Goal: Communication & Community: Answer question/provide support

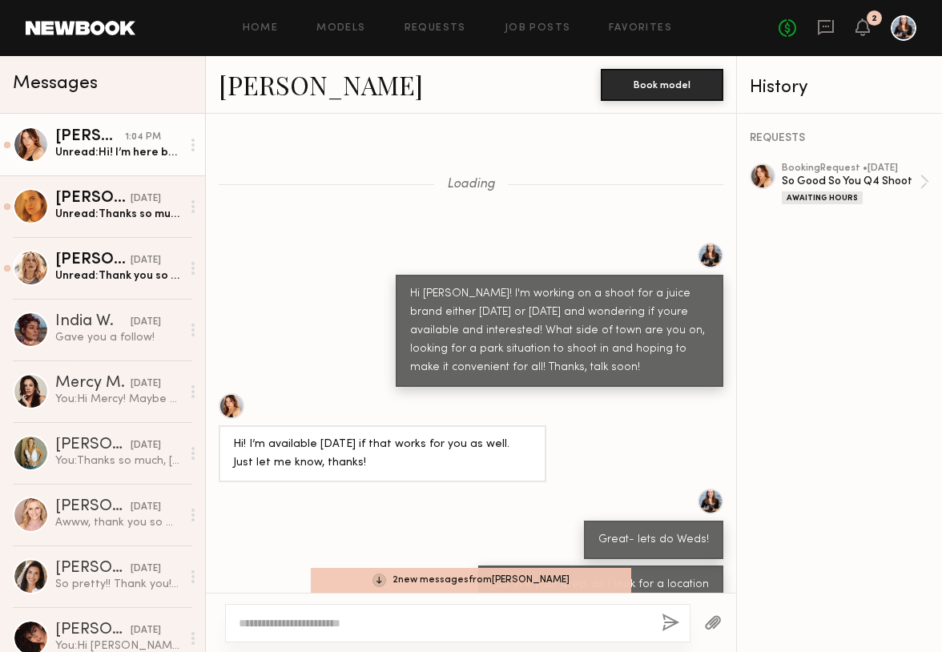
scroll to position [1430, 0]
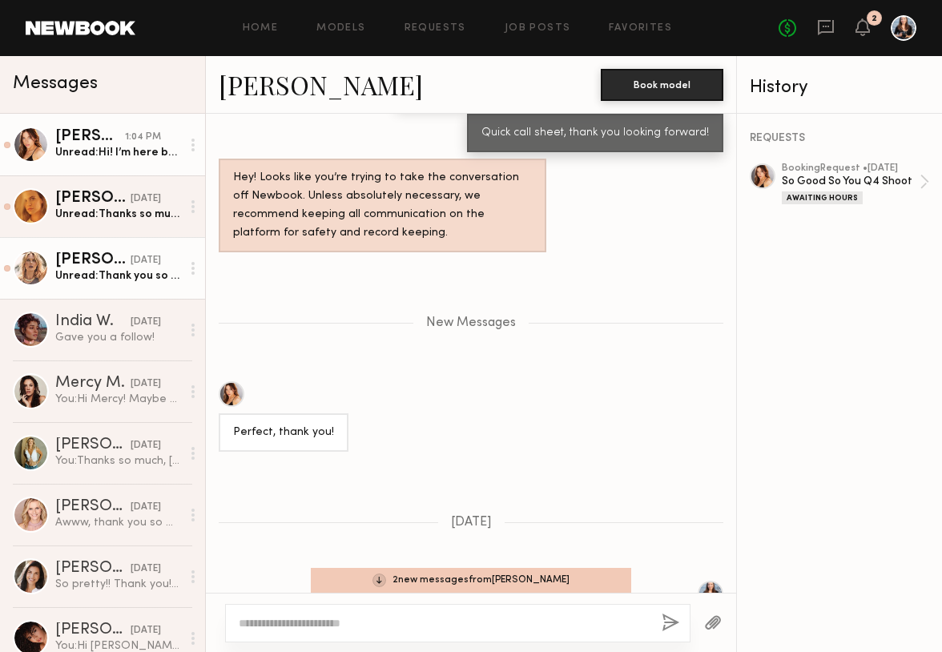
click at [110, 280] on div "Unread: Thank you so much" at bounding box center [118, 275] width 126 height 15
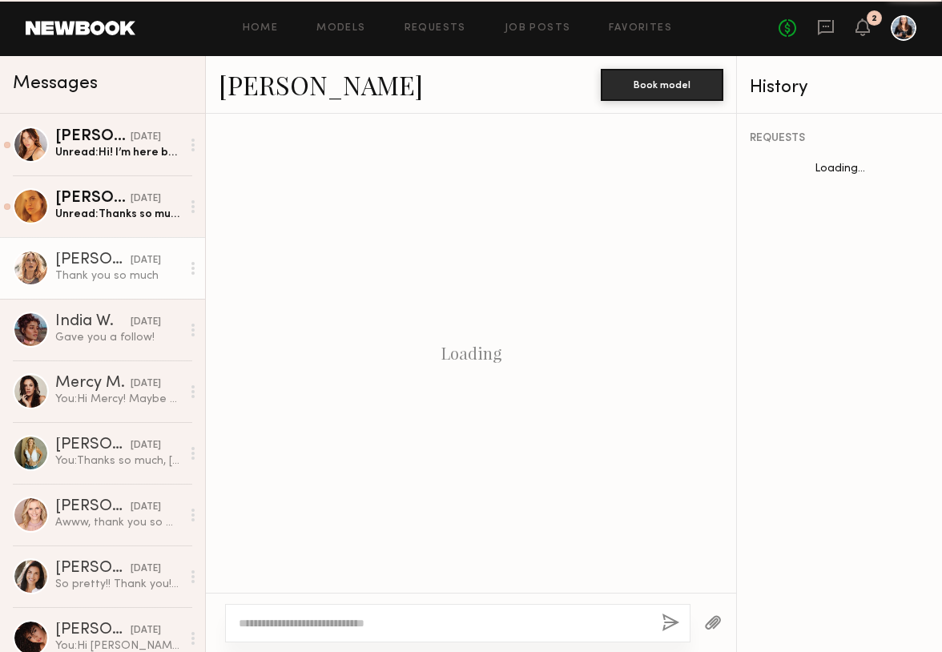
scroll to position [1605, 0]
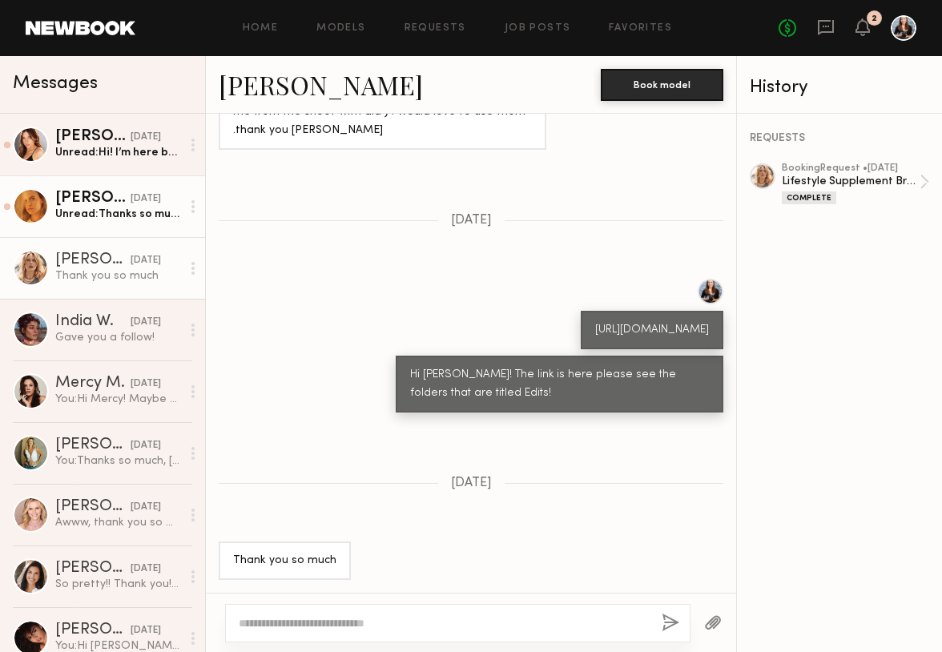
click at [110, 228] on link "[PERSON_NAME] [DATE] Unread: Thanks so much!" at bounding box center [102, 206] width 205 height 62
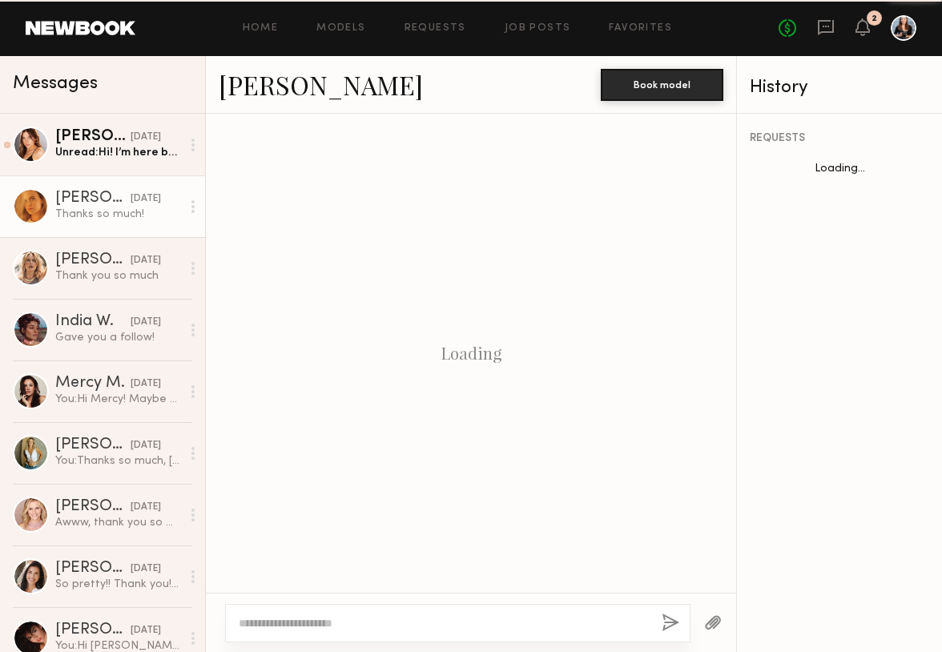
scroll to position [876, 0]
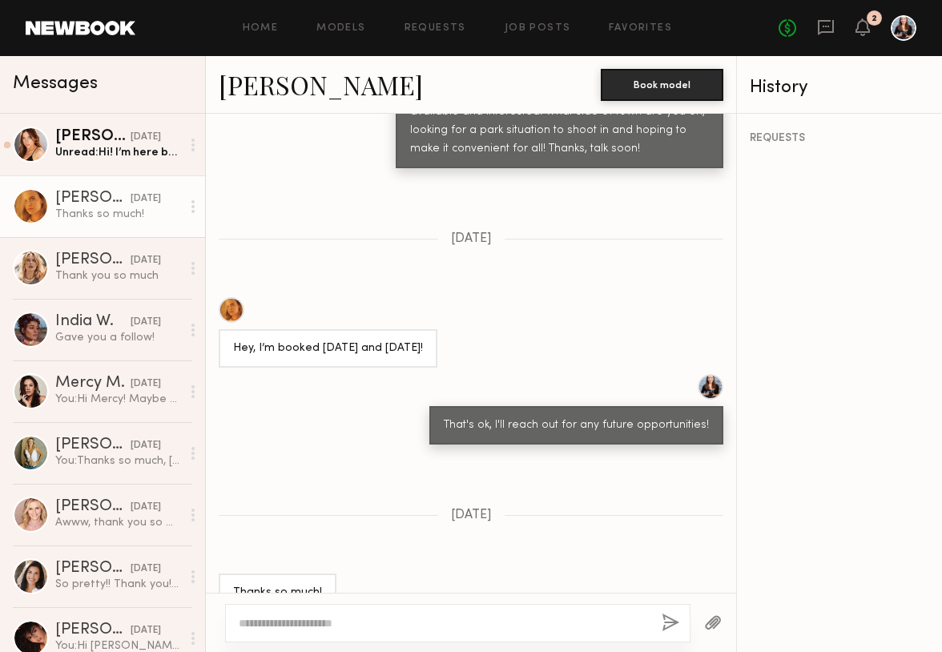
click at [851, 17] on div "No fees up to $5,000 2" at bounding box center [848, 28] width 138 height 26
click at [856, 17] on div "No fees up to $5,000 2" at bounding box center [848, 28] width 138 height 26
click at [860, 26] on icon at bounding box center [862, 26] width 13 height 11
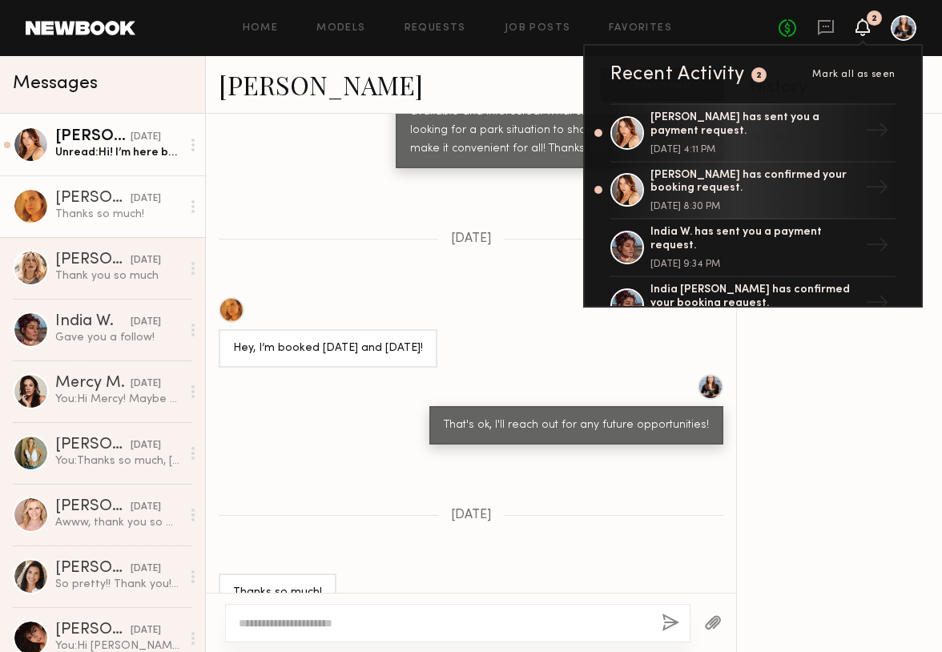
click at [85, 135] on div "[PERSON_NAME]" at bounding box center [92, 137] width 75 height 16
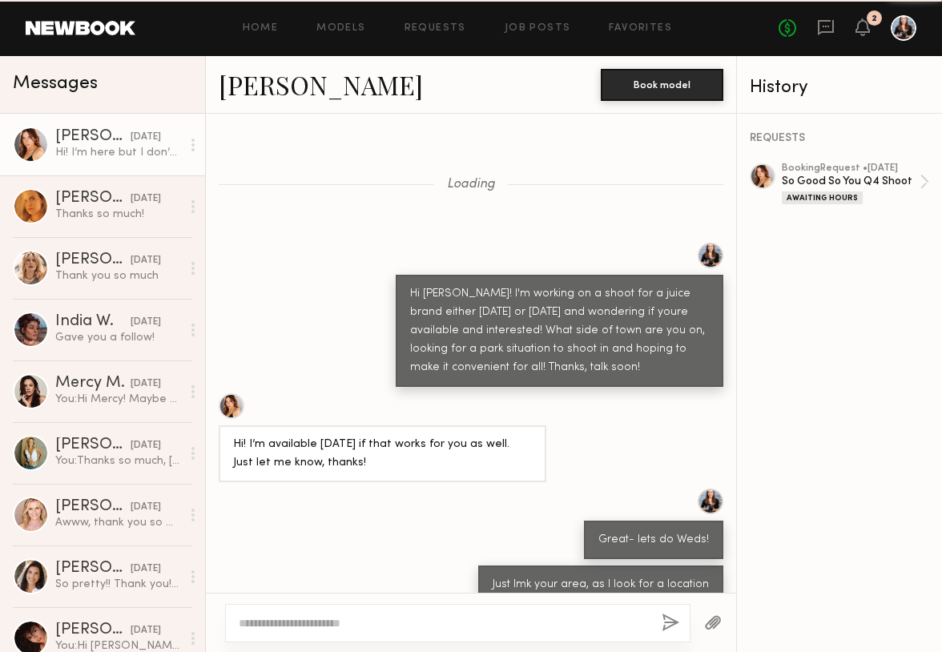
scroll to position [1901, 0]
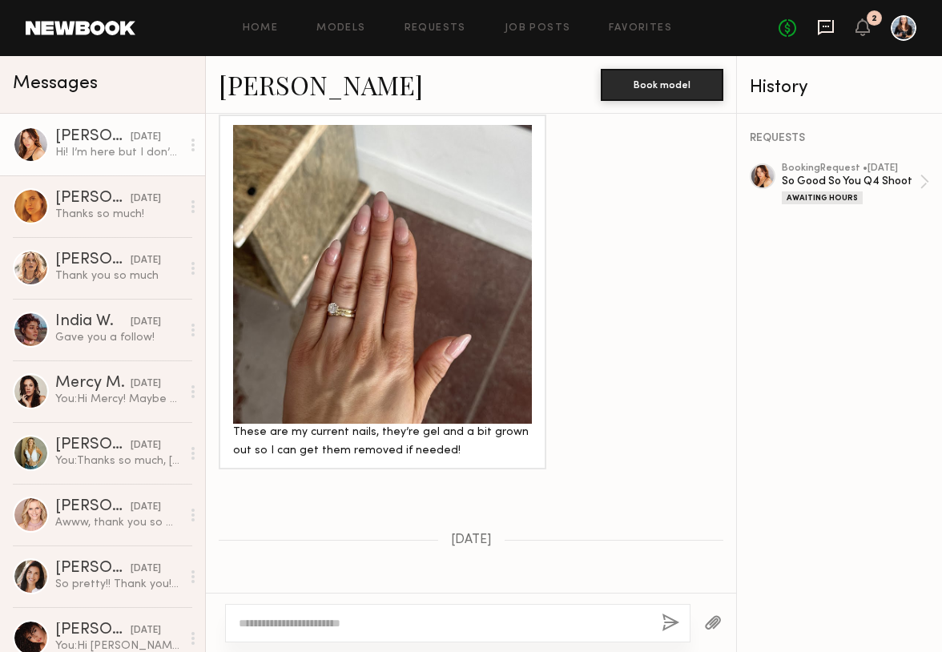
click at [827, 30] on icon at bounding box center [826, 27] width 18 height 18
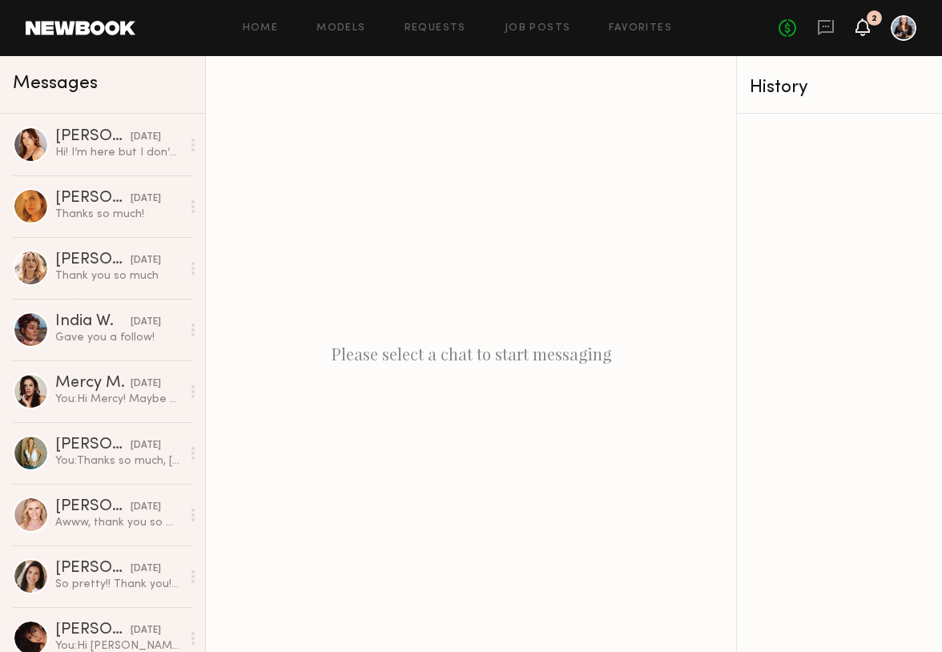
click at [856, 25] on icon at bounding box center [863, 27] width 14 height 18
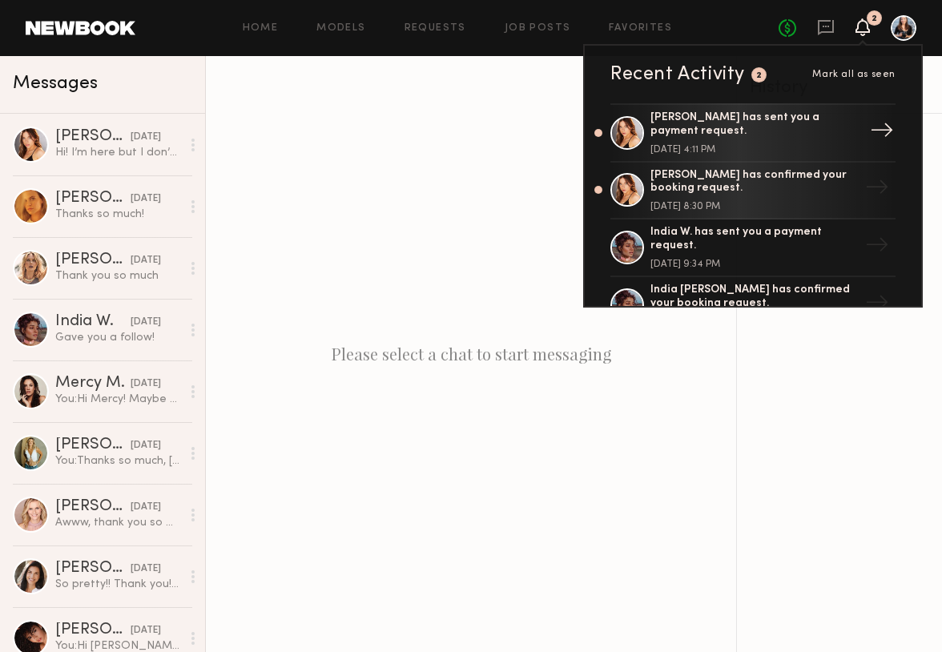
click at [768, 149] on div "[DATE] 4:11 PM" at bounding box center [754, 150] width 208 height 10
